Goal: Task Accomplishment & Management: Manage account settings

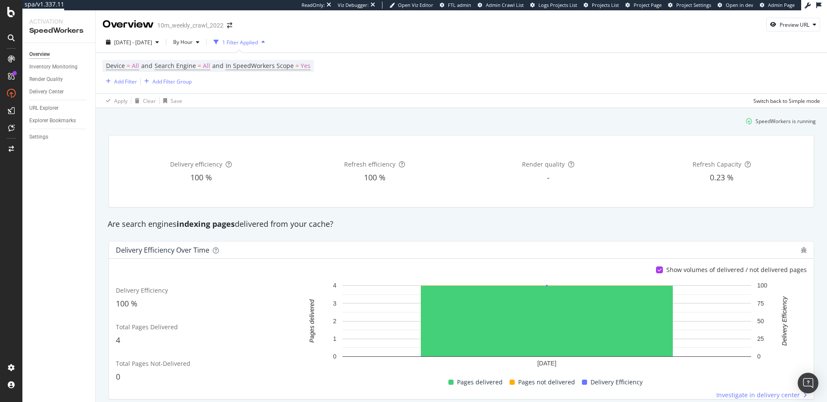
drag, startPoint x: 268, startPoint y: 220, endPoint x: 263, endPoint y: 220, distance: 5.2
click at [268, 220] on div "Are search engines indexing pages delivered from your cache?" at bounding box center [461, 224] width 716 height 11
click at [40, 134] on div "Settings" at bounding box center [38, 137] width 19 height 9
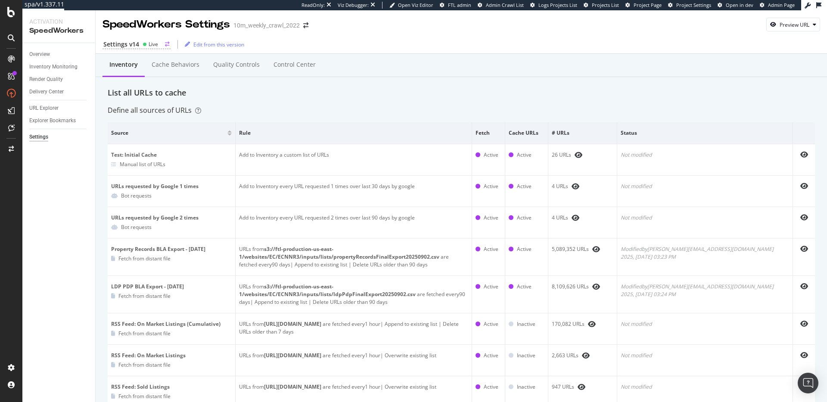
click at [145, 46] on icon at bounding box center [145, 44] width 4 height 4
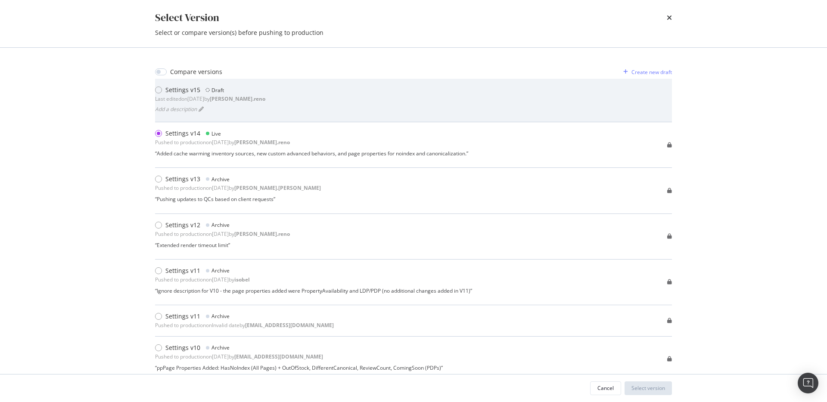
click at [255, 109] on div "Settings v15 Draft Last edited on [DATE] by [PERSON_NAME].reno Add a description" at bounding box center [413, 100] width 517 height 29
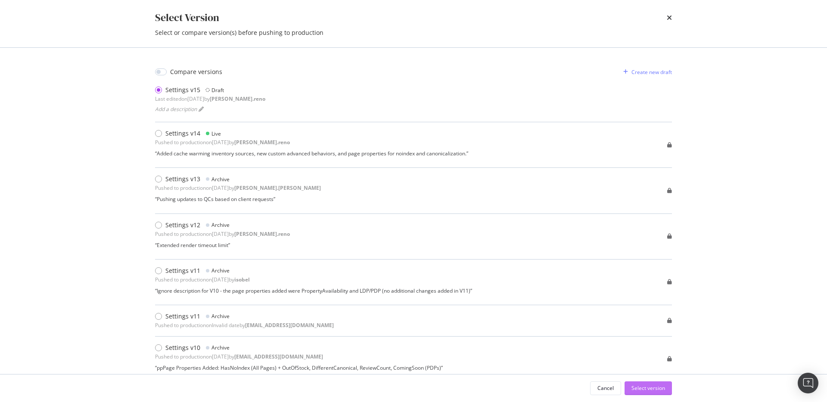
click at [650, 391] on div "Select version" at bounding box center [648, 388] width 34 height 7
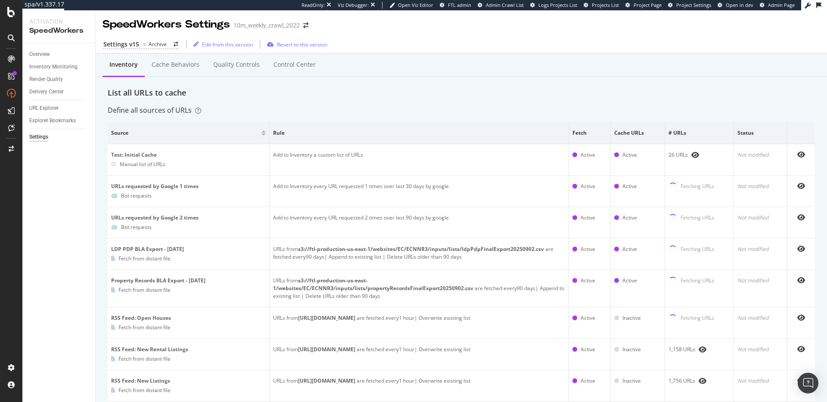
click at [138, 47] on div "Settings v15 Archive" at bounding box center [140, 44] width 77 height 9
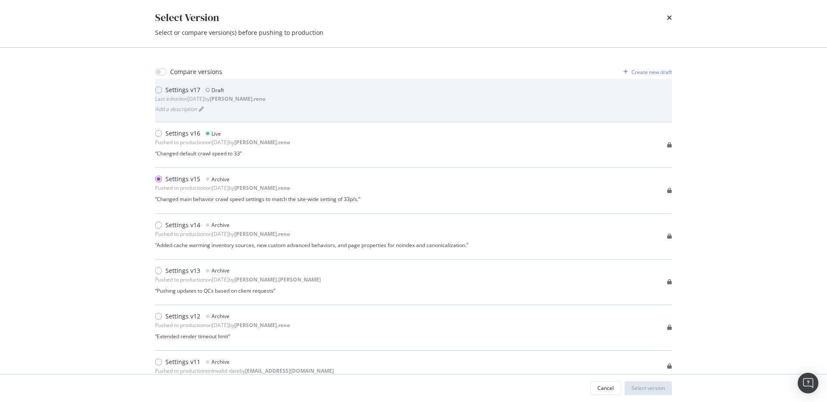
click at [322, 93] on div "Settings v17 Draft Last edited on 2025 Sep 8th by dan.reno Add a description" at bounding box center [413, 100] width 517 height 29
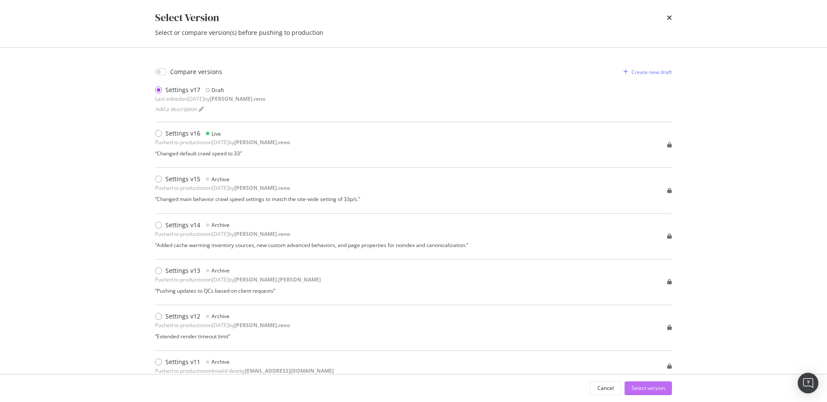
click at [657, 382] on div "Select version" at bounding box center [648, 388] width 34 height 13
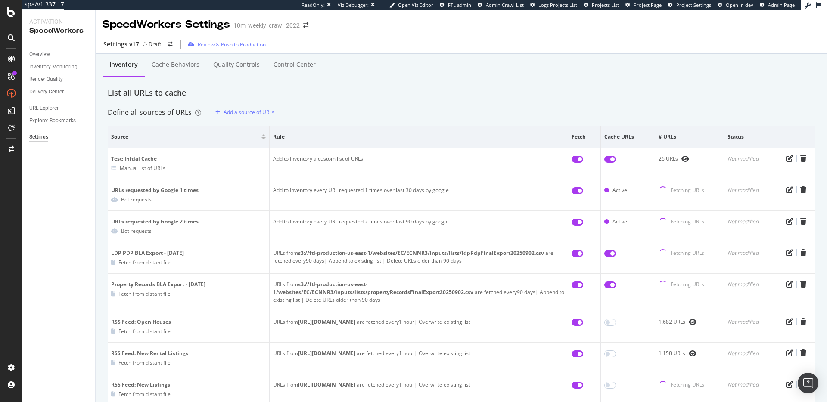
click at [335, 96] on div "List all URLs to cache" at bounding box center [461, 92] width 707 height 11
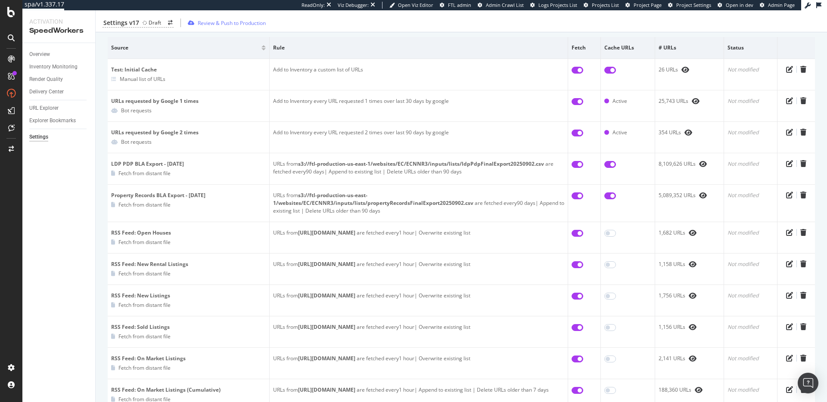
scroll to position [225, 0]
